Goal: Check status

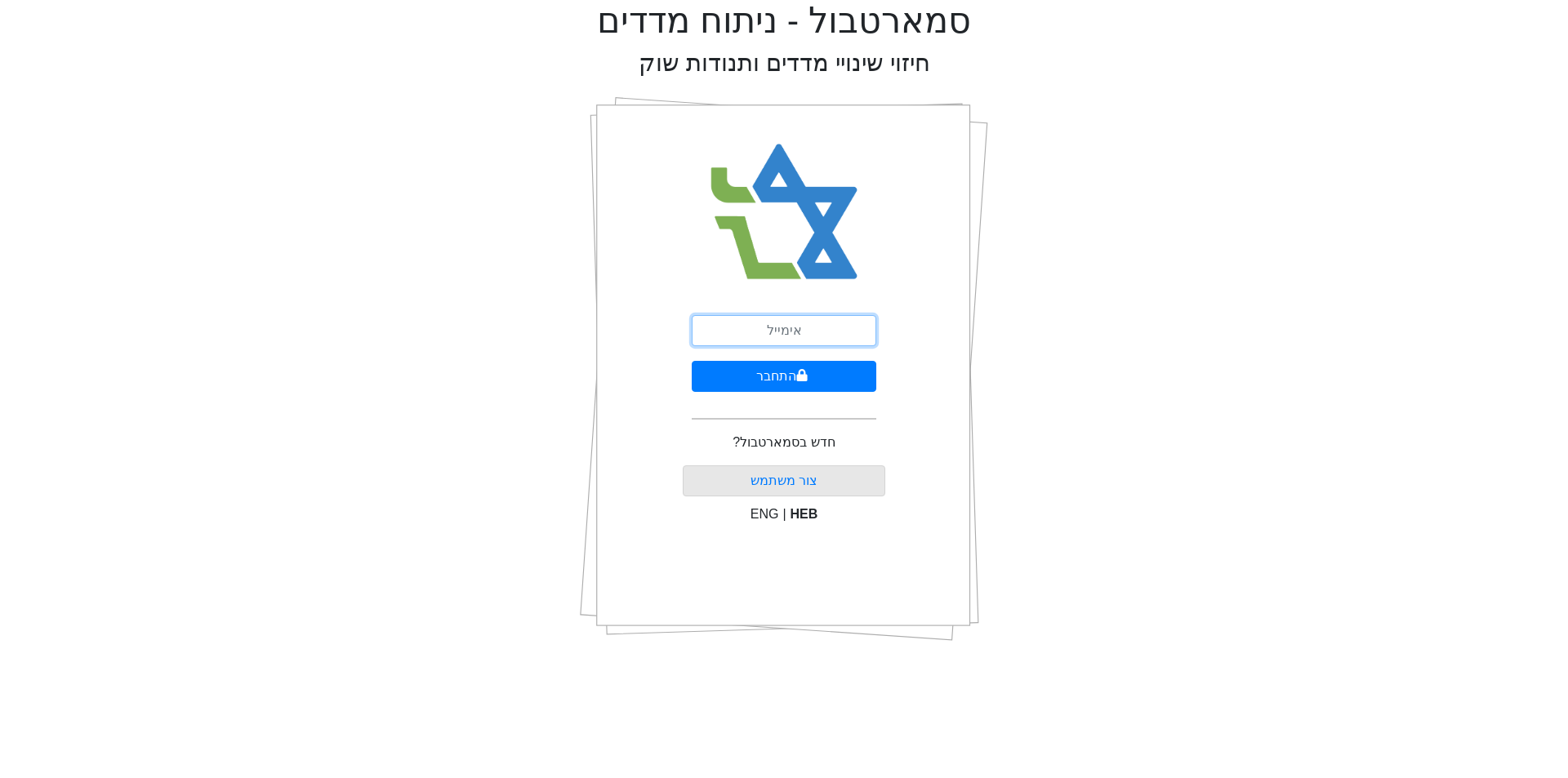
click at [816, 334] on input "email" at bounding box center [784, 330] width 184 height 31
type input "[PERSON_NAME][EMAIL_ADDRESS][DOMAIN_NAME]"
click at [802, 377] on icon "submit" at bounding box center [802, 375] width 11 height 12
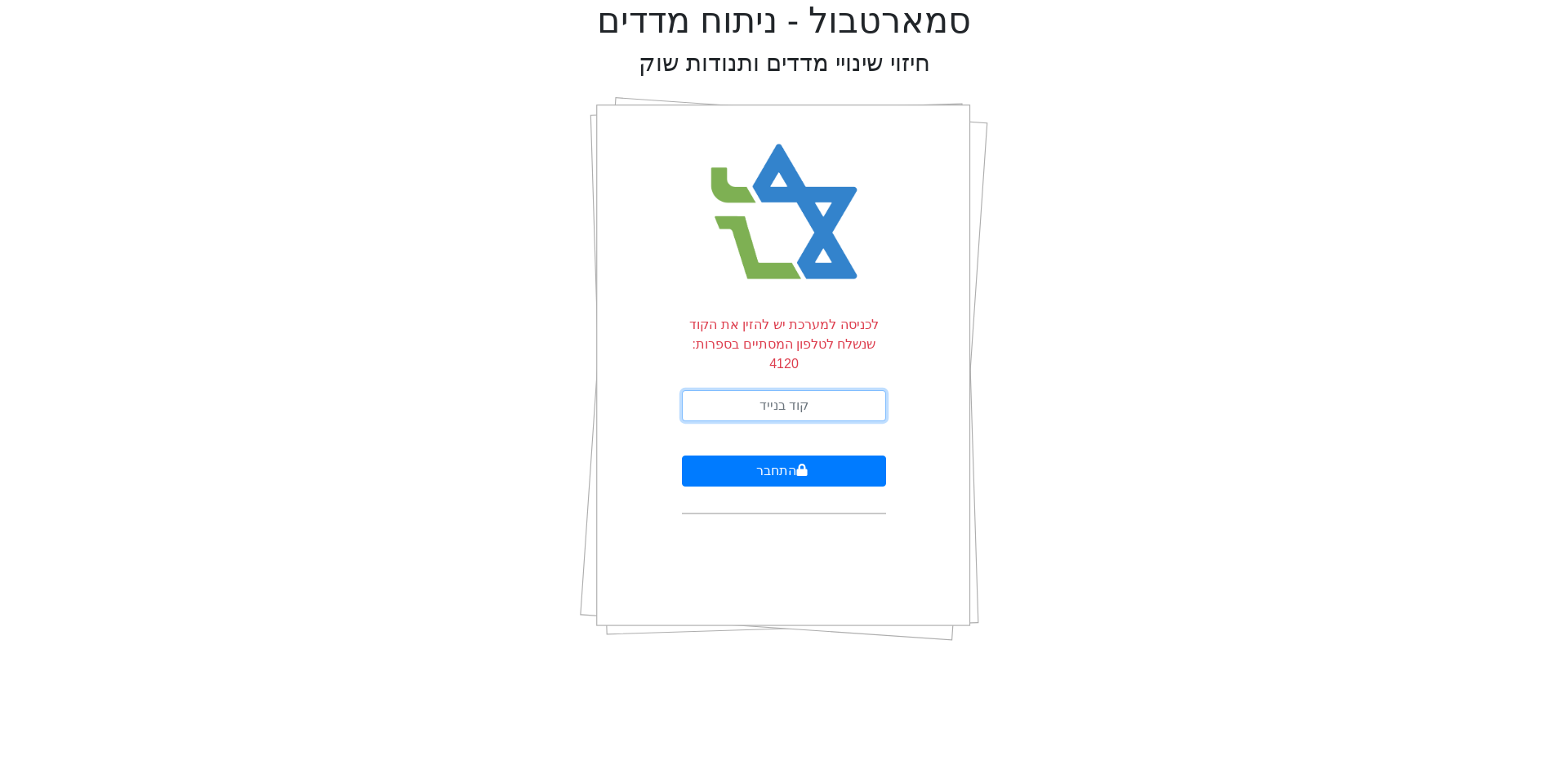
click at [793, 393] on input "text" at bounding box center [784, 406] width 204 height 31
type input "030795"
click at [682, 456] on button "התחבר" at bounding box center [784, 471] width 204 height 31
